Goal: Task Accomplishment & Management: Manage account settings

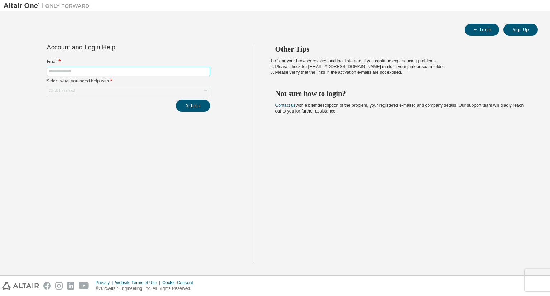
click at [116, 68] on input "text" at bounding box center [129, 71] width 160 height 6
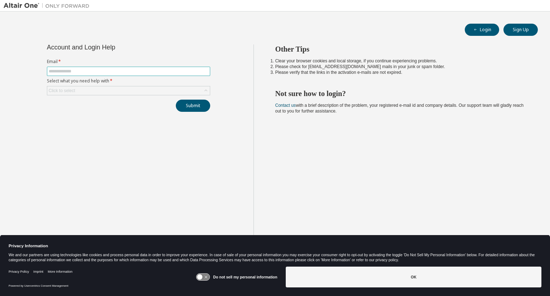
click at [179, 67] on span at bounding box center [128, 71] width 163 height 9
click at [180, 72] on input "text" at bounding box center [129, 71] width 160 height 6
type input "**********"
click at [150, 91] on div "Click to select" at bounding box center [128, 90] width 162 height 9
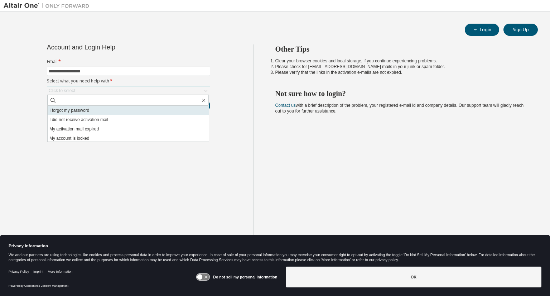
click at [144, 110] on li "I forgot my password" at bounding box center [128, 110] width 161 height 9
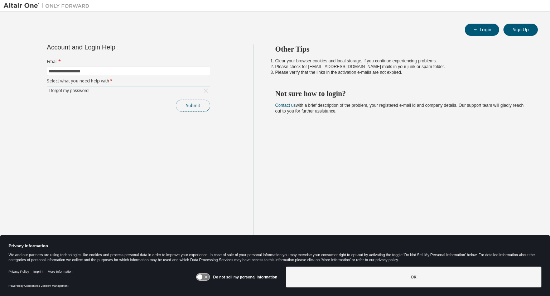
click at [198, 109] on button "Submit" at bounding box center [193, 105] width 34 height 12
click at [193, 102] on button "Submit" at bounding box center [193, 105] width 34 height 12
